Goal: Find specific page/section: Find specific page/section

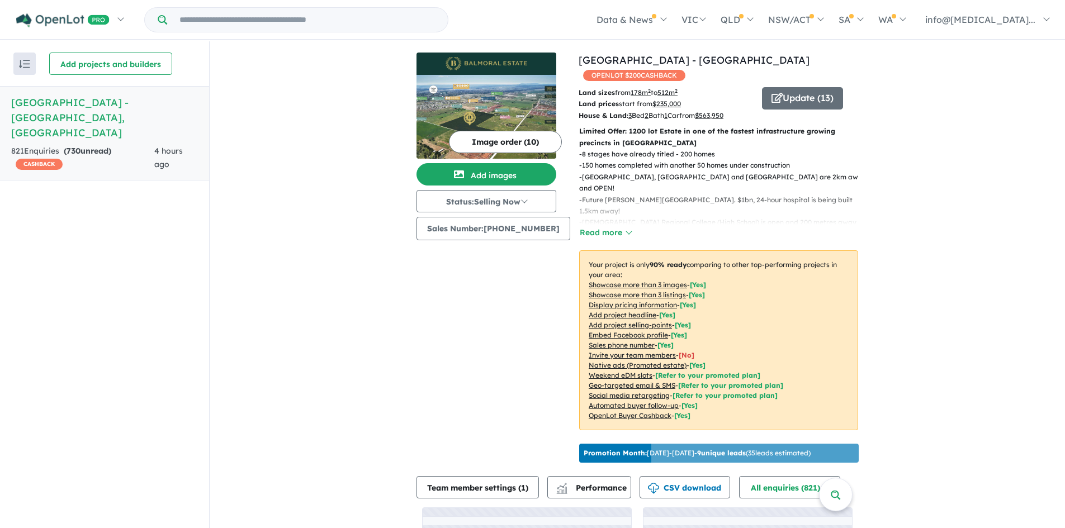
scroll to position [2, 0]
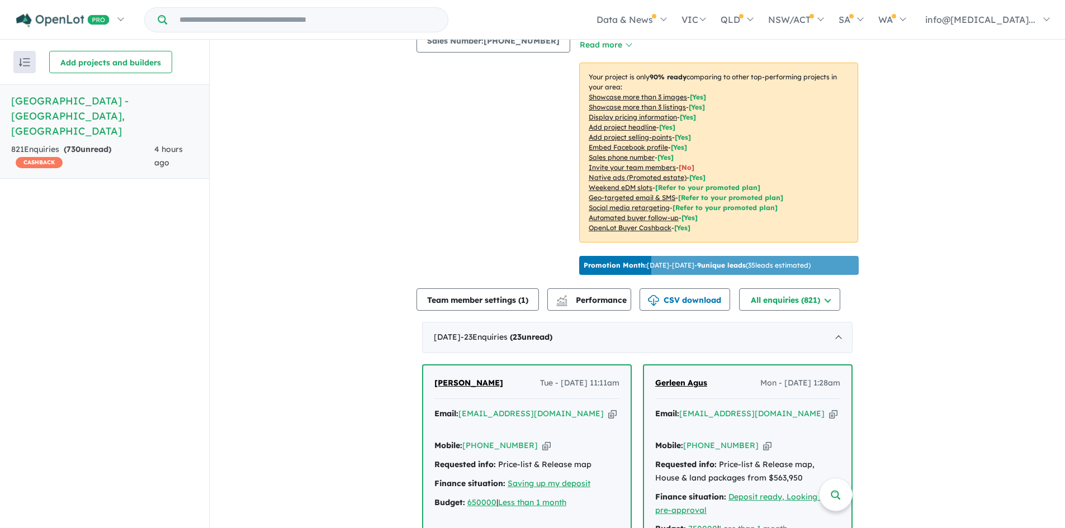
scroll to position [335, 0]
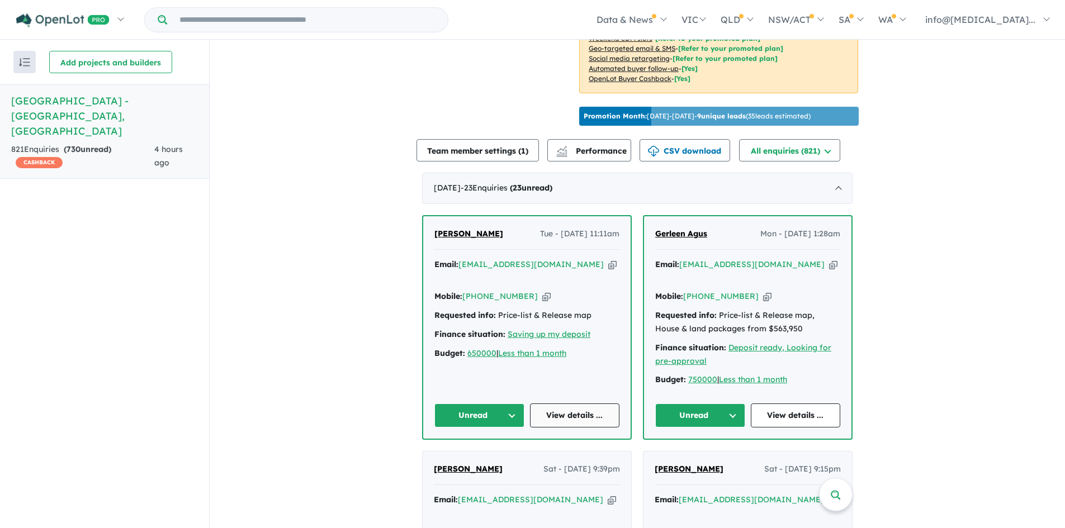
click at [569, 404] on link "View details ..." at bounding box center [575, 416] width 90 height 24
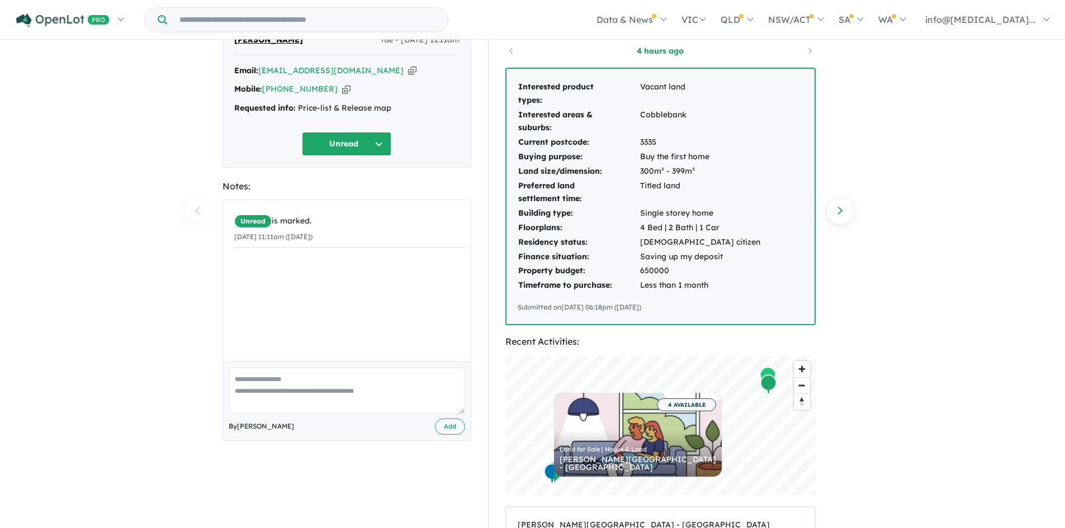
scroll to position [44, 0]
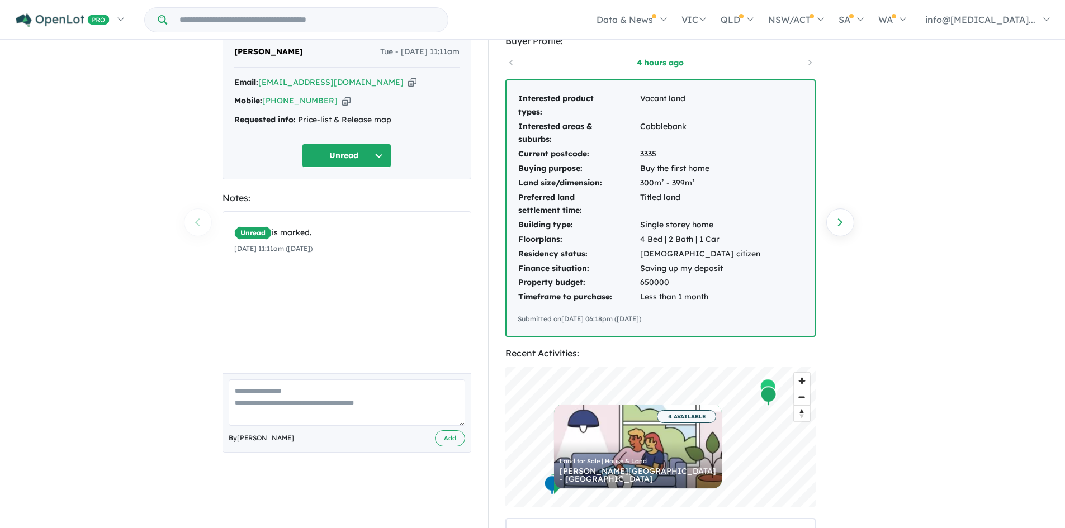
click at [408, 80] on icon "button" at bounding box center [412, 83] width 8 height 12
